Goal: Find specific page/section: Find specific page/section

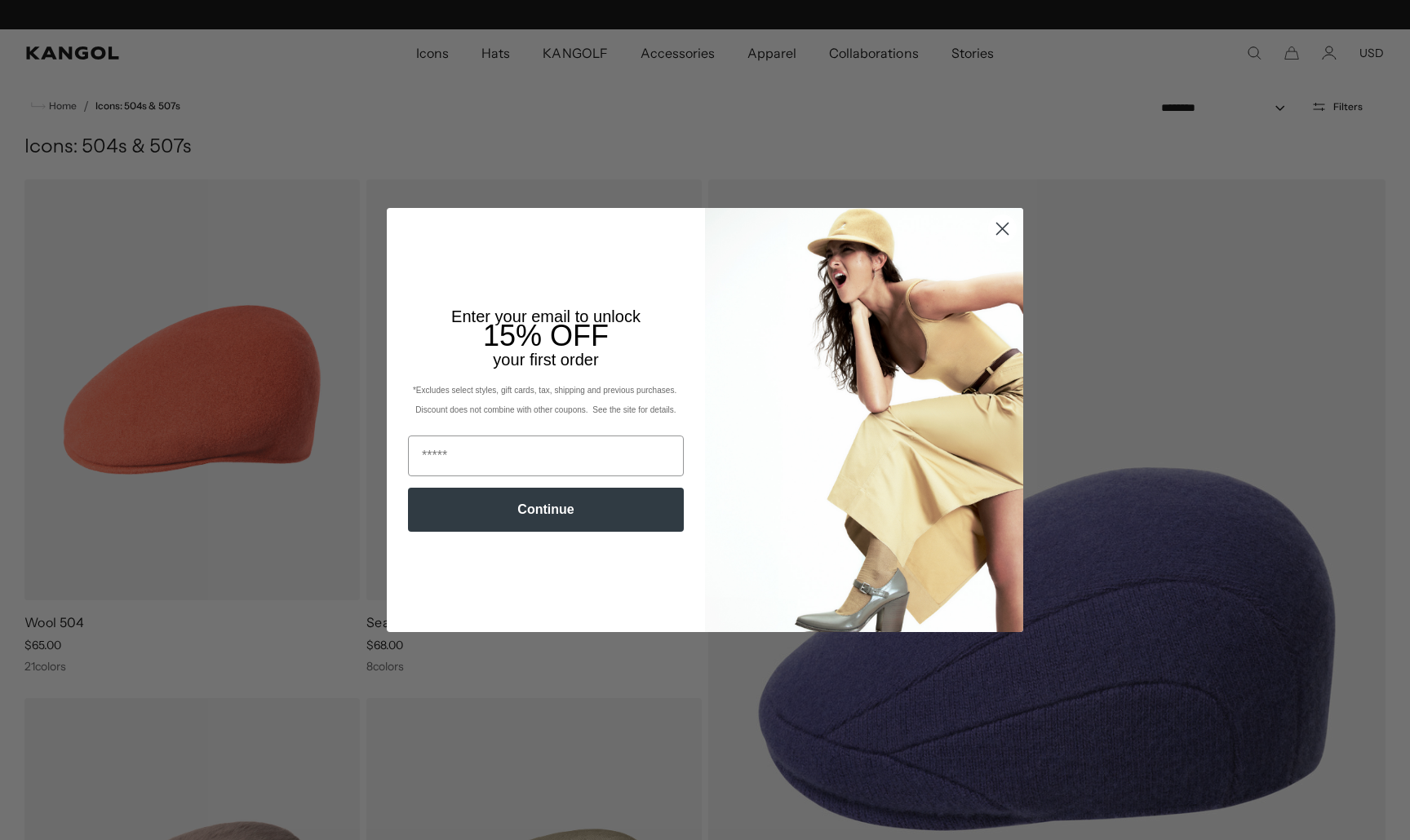
scroll to position [0, 336]
